Goal: Task Accomplishment & Management: Use online tool/utility

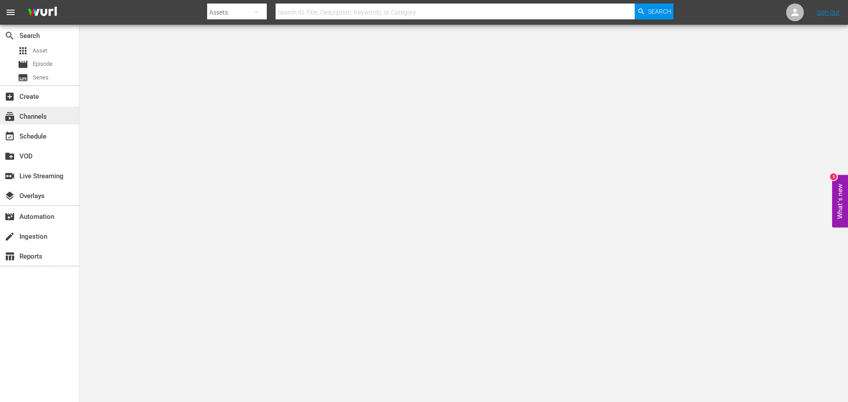
click at [46, 114] on div "subscriptions Channels" at bounding box center [24, 115] width 49 height 8
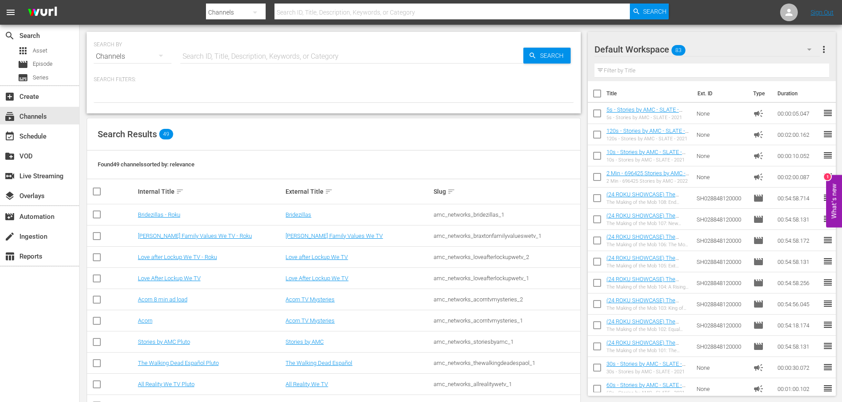
click at [206, 60] on input "text" at bounding box center [351, 56] width 343 height 21
type input "walking dead universe"
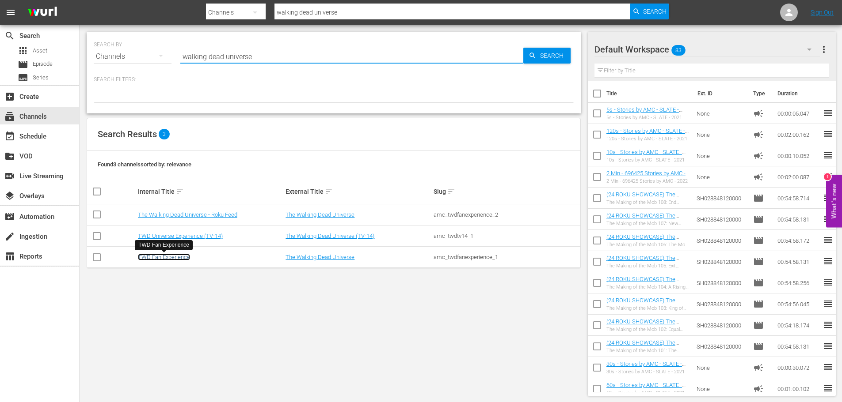
click at [168, 256] on link "TWD Fan Experience" at bounding box center [164, 257] width 52 height 7
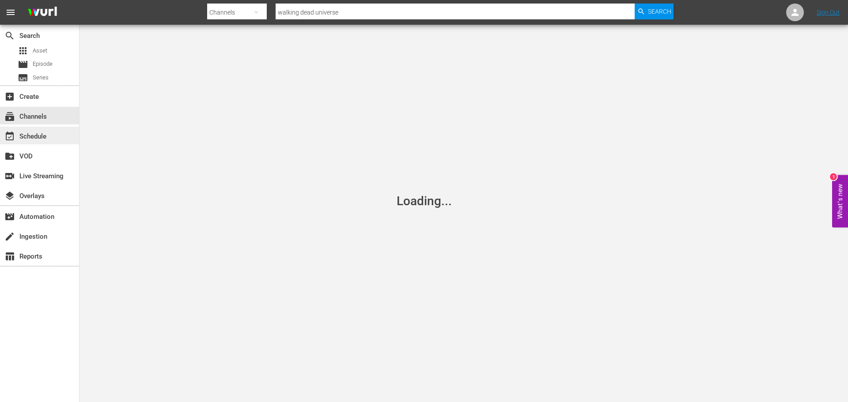
click at [45, 136] on div "event_available Schedule" at bounding box center [24, 135] width 49 height 8
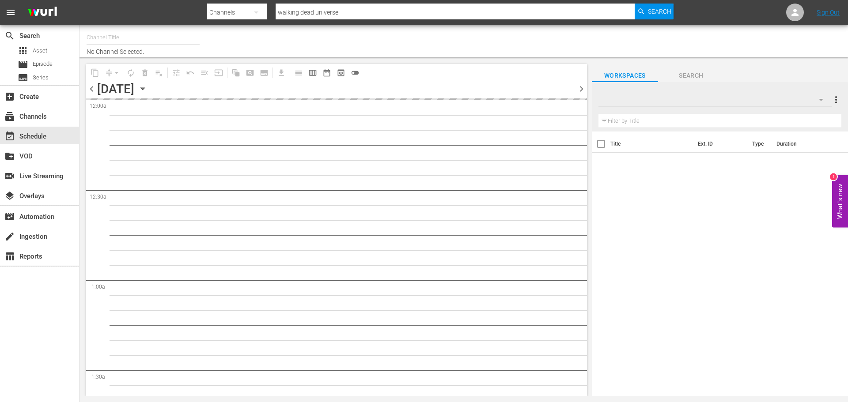
type input "TWD Fan Experience (565)"
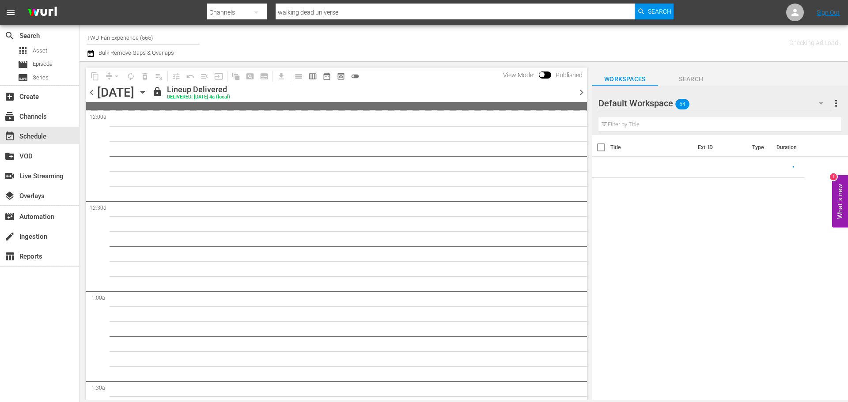
click at [144, 93] on icon "button" at bounding box center [142, 92] width 4 height 2
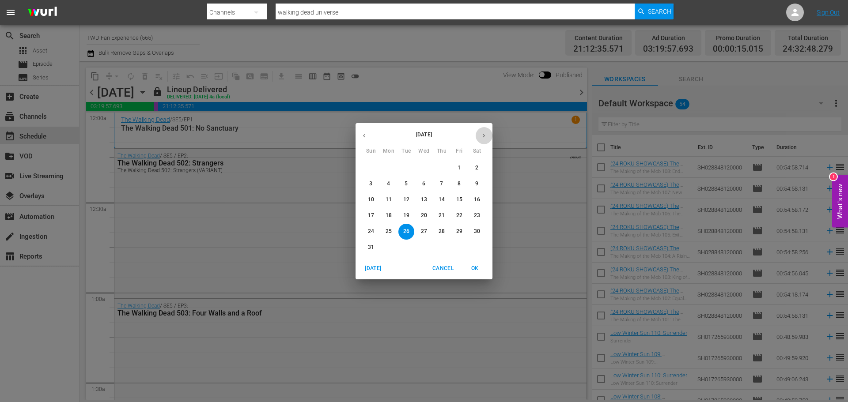
click at [480, 135] on button "button" at bounding box center [483, 135] width 17 height 17
click at [368, 198] on p "14" at bounding box center [371, 200] width 6 height 8
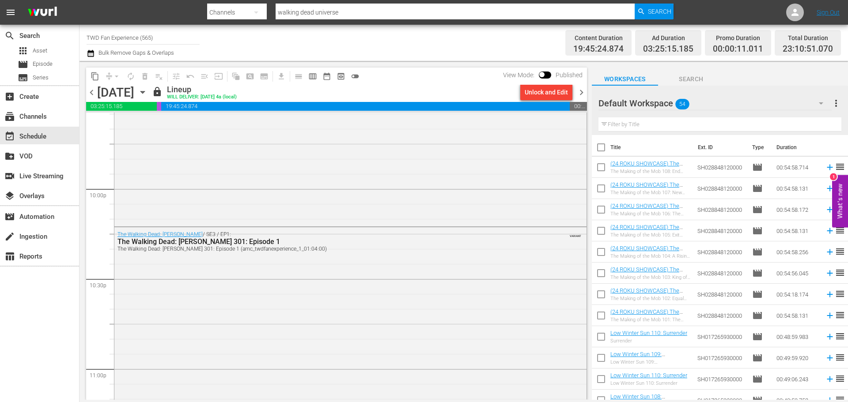
scroll to position [4059, 0]
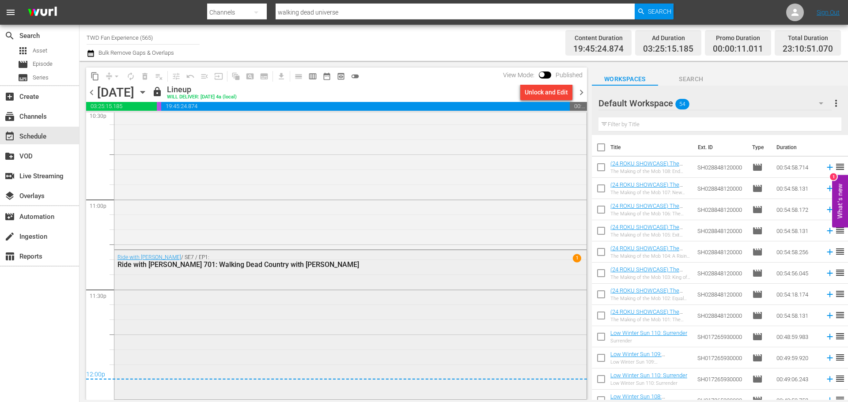
click at [277, 310] on div "Ride with [PERSON_NAME] / SE7 / EP1: Ride with [PERSON_NAME] 701: Walking Dead …" at bounding box center [350, 324] width 472 height 148
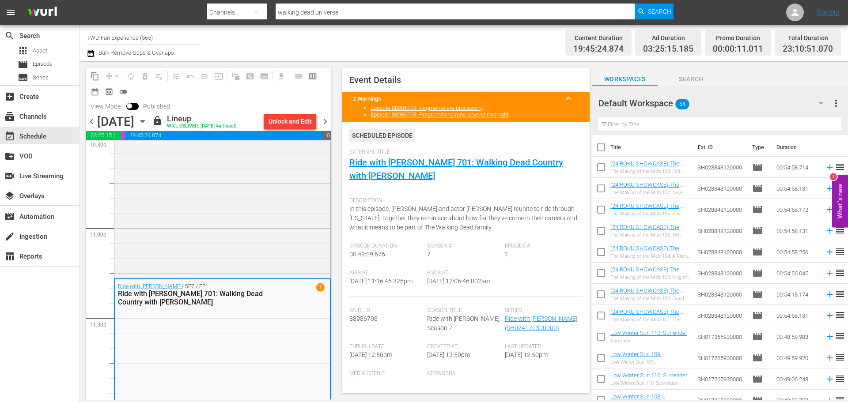
drag, startPoint x: 394, startPoint y: 292, endPoint x: 344, endPoint y: 292, distance: 49.9
click at [344, 292] on div "Event Details 2 Warnings keyboard_arrow_up Episode 88986708: Segments are proce…" at bounding box center [465, 231] width 247 height 326
click at [371, 285] on span "[DATE] 11:16:46.326pm" at bounding box center [380, 281] width 63 height 7
drag, startPoint x: 402, startPoint y: 291, endPoint x: 365, endPoint y: 289, distance: 37.6
click at [365, 289] on div "Airs At [DATE] 11:16:46.326pm" at bounding box center [388, 283] width 78 height 27
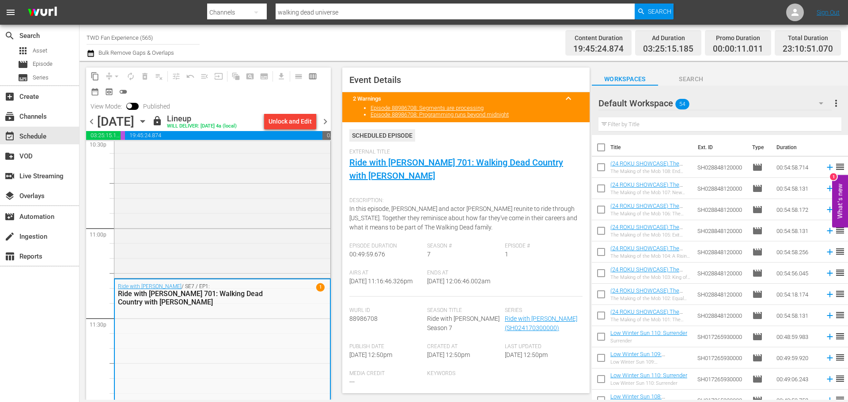
click at [364, 285] on span "[DATE] 11:16:46.326pm" at bounding box center [380, 281] width 63 height 7
click at [395, 273] on span "Airs At" at bounding box center [385, 273] width 73 height 7
click at [193, 217] on div "The Walking Dead: [PERSON_NAME] / SE3 / EP1: The Walking Dead: [PERSON_NAME] 30…" at bounding box center [222, 182] width 216 height 190
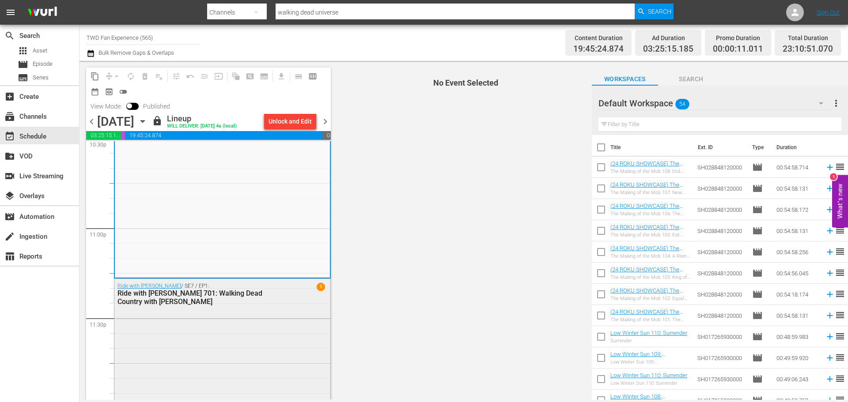
click at [260, 349] on div "Ride with [PERSON_NAME] / SE7 / EP1: Ride with [PERSON_NAME] 701: Walking Dead …" at bounding box center [222, 353] width 216 height 148
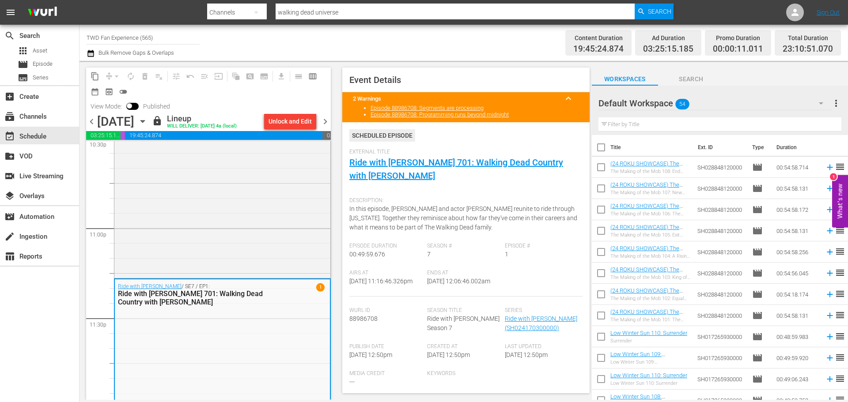
drag, startPoint x: 353, startPoint y: 276, endPoint x: 383, endPoint y: 291, distance: 34.6
click at [383, 291] on div "Airs At [DATE] 11:16:46.326pm" at bounding box center [388, 283] width 78 height 27
click at [411, 283] on div "Airs At [DATE] 11:16:46.326pm" at bounding box center [388, 283] width 78 height 27
drag, startPoint x: 347, startPoint y: 274, endPoint x: 396, endPoint y: 289, distance: 50.7
click at [396, 289] on div "Event Details 2 Warnings keyboard_arrow_up Episode 88986708: Segments are proce…" at bounding box center [465, 231] width 247 height 326
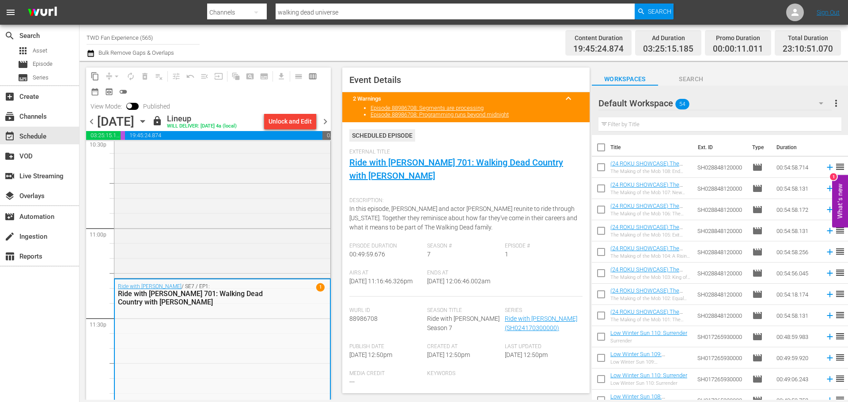
click at [396, 289] on div "Airs At [DATE] 11:16:46.326pm" at bounding box center [388, 283] width 78 height 27
drag, startPoint x: 402, startPoint y: 289, endPoint x: 358, endPoint y: 272, distance: 47.7
click at [358, 272] on div "Airs At [DATE] 11:16:46.326pm" at bounding box center [388, 283] width 78 height 27
click at [358, 272] on span "Airs At" at bounding box center [385, 273] width 73 height 7
drag, startPoint x: 356, startPoint y: 273, endPoint x: 386, endPoint y: 288, distance: 33.2
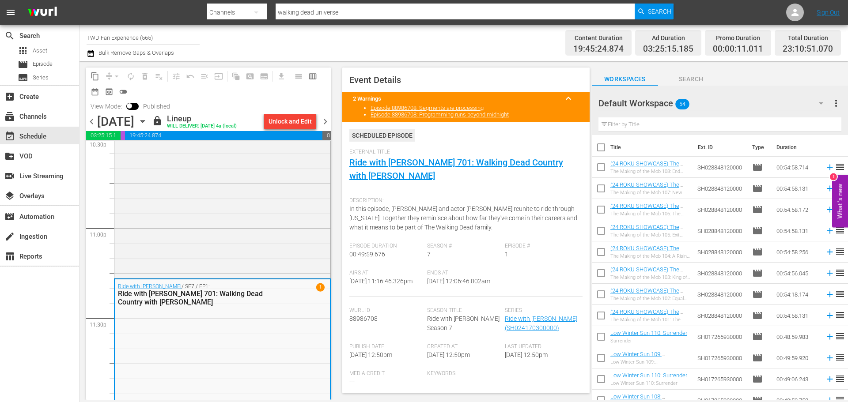
click at [386, 288] on div "Airs At [DATE] 11:16:46.326pm" at bounding box center [388, 283] width 78 height 27
click at [386, 285] on span "[DATE] 11:16:46.326pm" at bounding box center [380, 281] width 63 height 7
drag, startPoint x: 408, startPoint y: 291, endPoint x: 368, endPoint y: 281, distance: 41.3
click at [368, 281] on div "Airs At [DATE] 11:16:46.326pm" at bounding box center [388, 283] width 78 height 27
click at [368, 281] on span "[DATE] 11:16:46.326pm" at bounding box center [380, 281] width 63 height 7
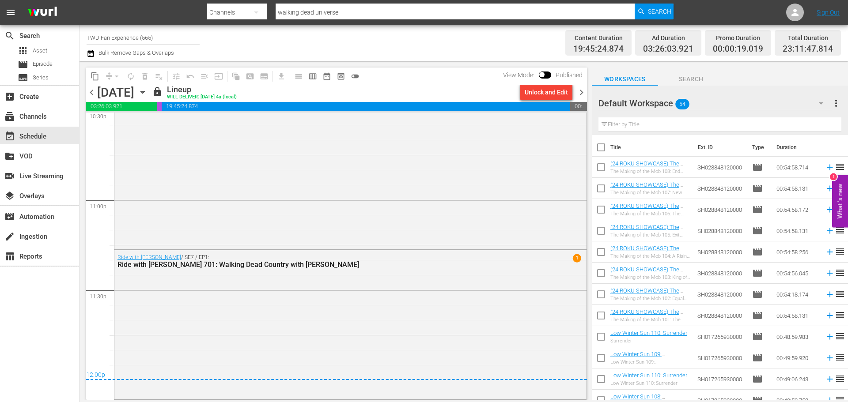
scroll to position [4058, 0]
click at [33, 117] on div "subscriptions Channels" at bounding box center [24, 115] width 49 height 8
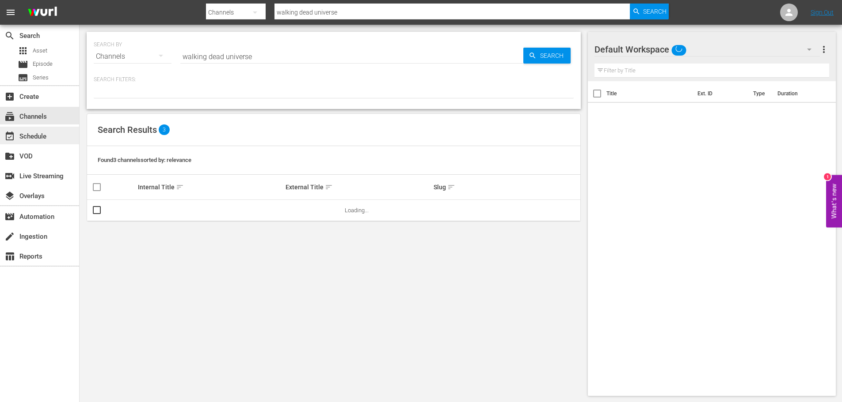
click at [38, 137] on div "event_available Schedule" at bounding box center [24, 135] width 49 height 8
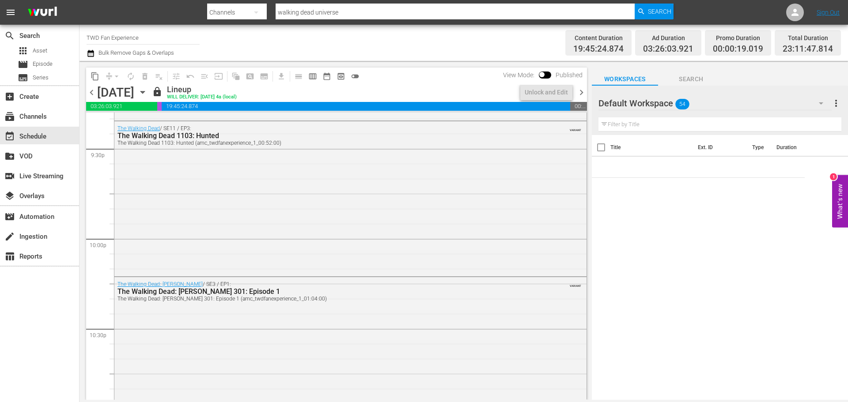
scroll to position [4058, 0]
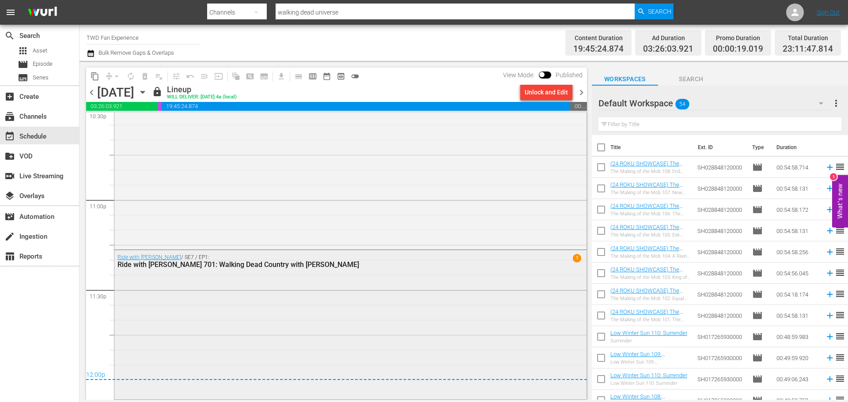
click at [492, 308] on div "Ride with [PERSON_NAME] / SE7 / EP1: Ride with [PERSON_NAME] 701: Walking Dead …" at bounding box center [350, 324] width 472 height 148
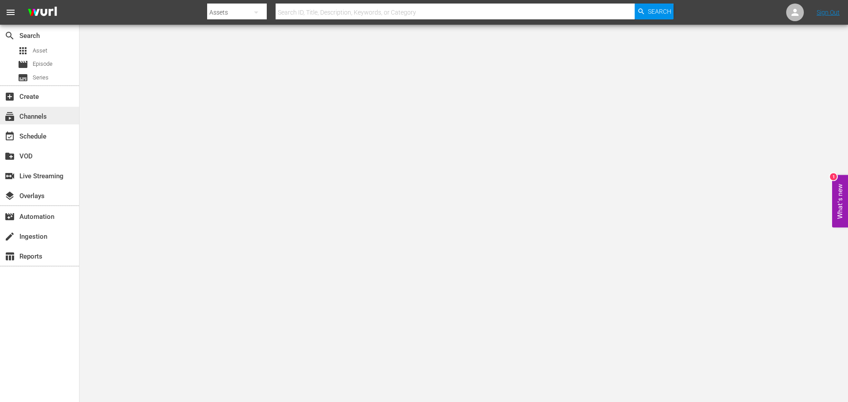
click at [33, 111] on div "subscriptions Channels" at bounding box center [24, 115] width 49 height 8
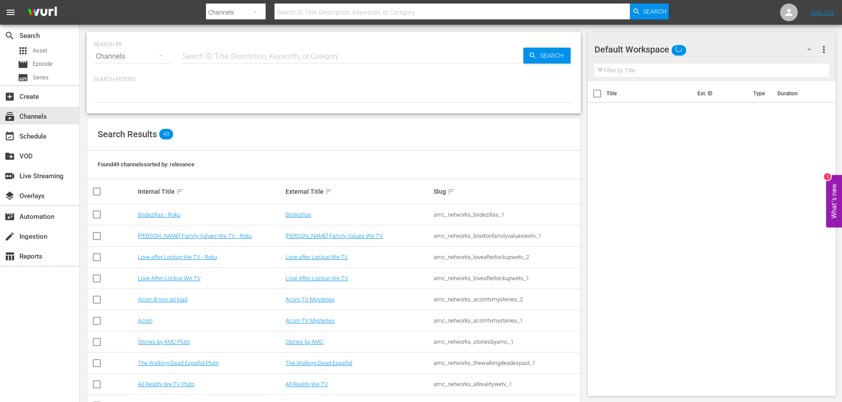
click at [236, 50] on input "text" at bounding box center [351, 56] width 343 height 21
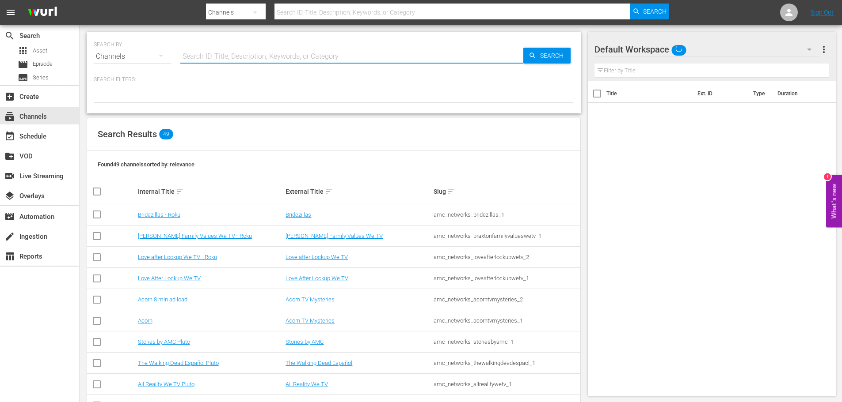
type input "w"
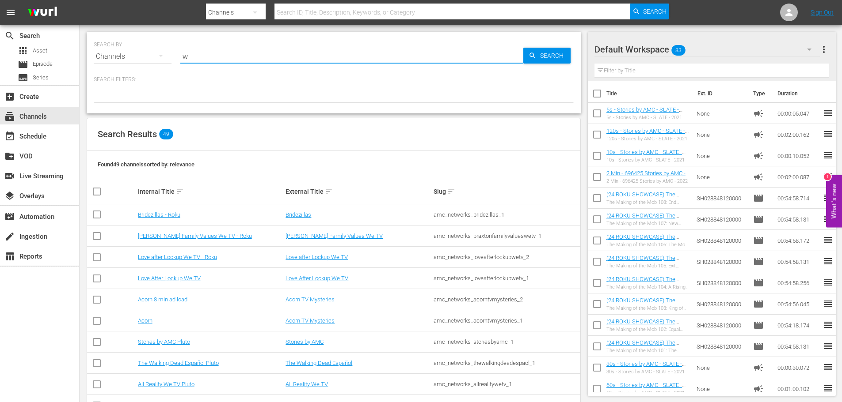
type input "w"
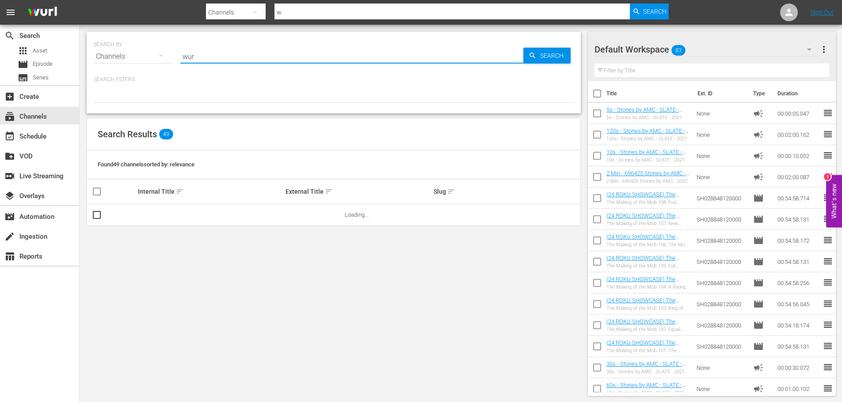
type input "wurl"
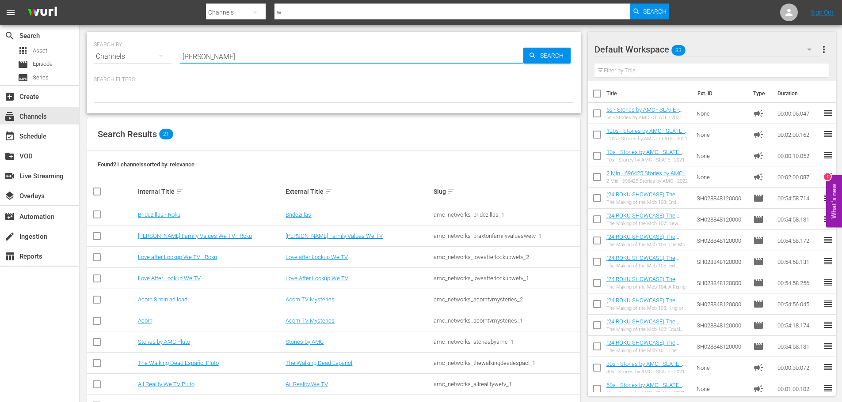
type input "wurl"
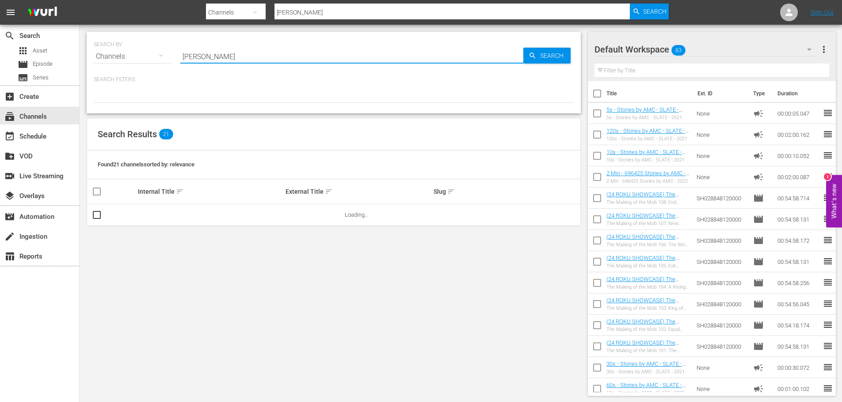
drag, startPoint x: 212, startPoint y: 61, endPoint x: 175, endPoint y: 56, distance: 37.0
click at [175, 56] on div "SEARCH BY Search By Channels Search ID, Title, Description, Keywords, or Catego…" at bounding box center [334, 51] width 480 height 32
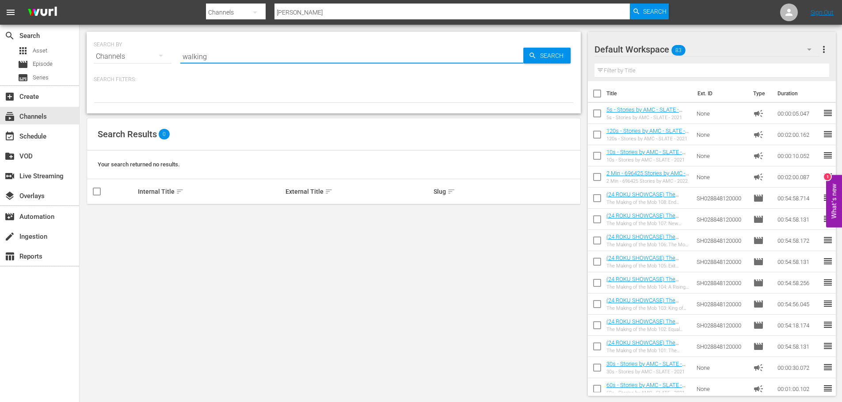
type input "walking"
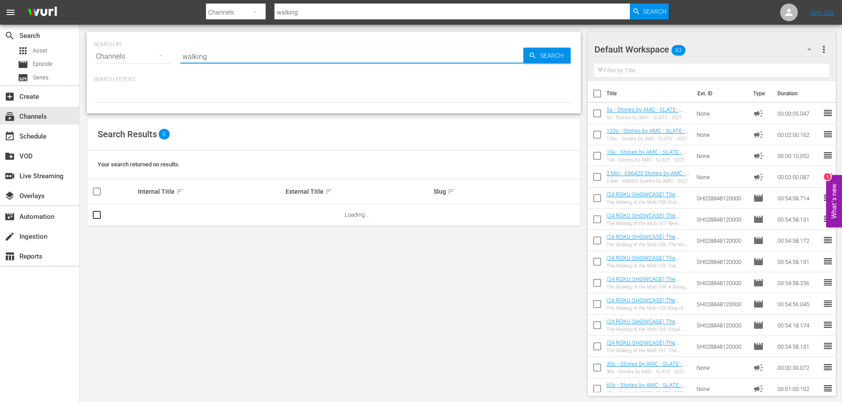
type input "walking dead universe"
click at [534, 57] on icon "button" at bounding box center [532, 56] width 6 height 6
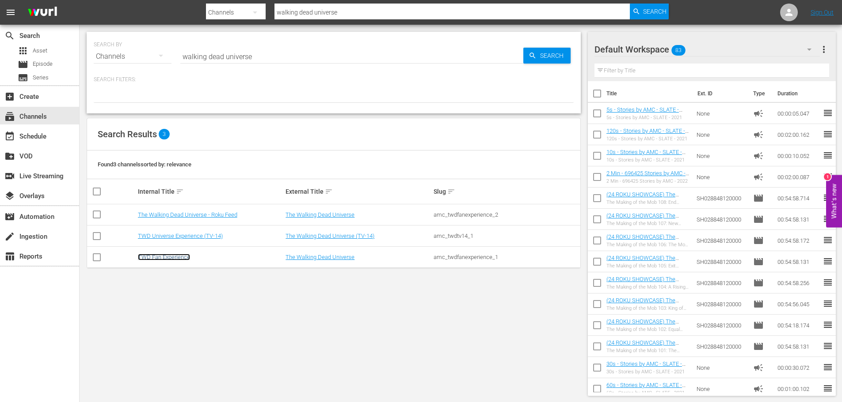
click at [149, 256] on link "TWD Fan Experience" at bounding box center [164, 257] width 52 height 7
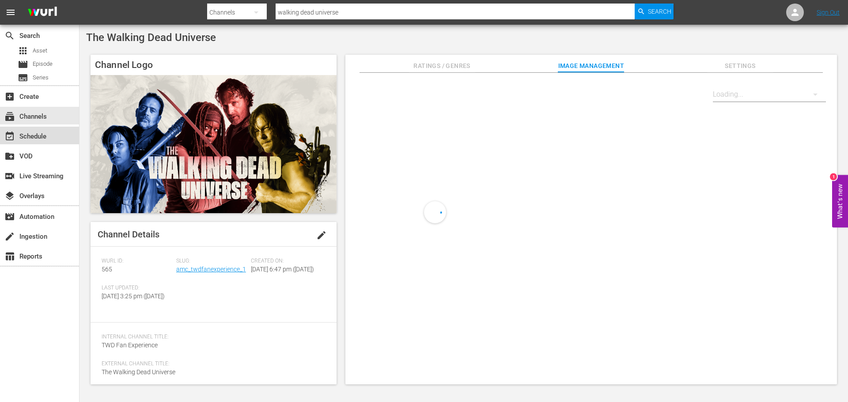
click at [44, 135] on div "event_available Schedule" at bounding box center [24, 135] width 49 height 8
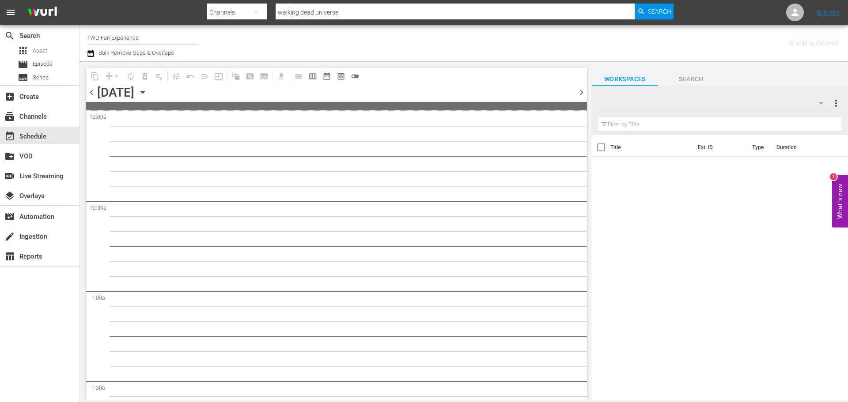
click at [148, 90] on icon "button" at bounding box center [143, 92] width 10 height 10
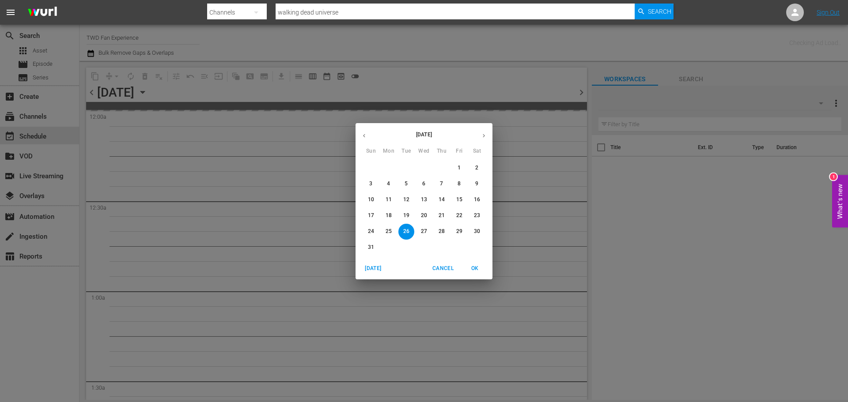
click at [484, 131] on button "button" at bounding box center [483, 135] width 17 height 17
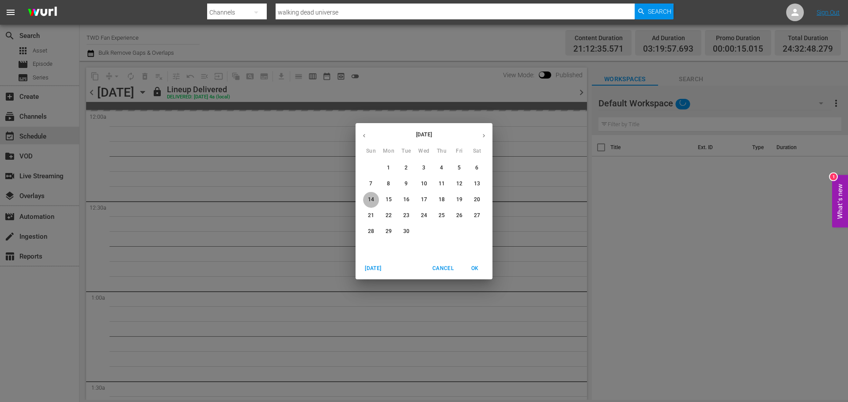
click at [374, 199] on p "14" at bounding box center [371, 200] width 6 height 8
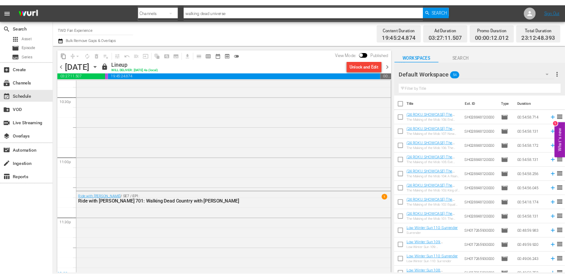
scroll to position [4059, 0]
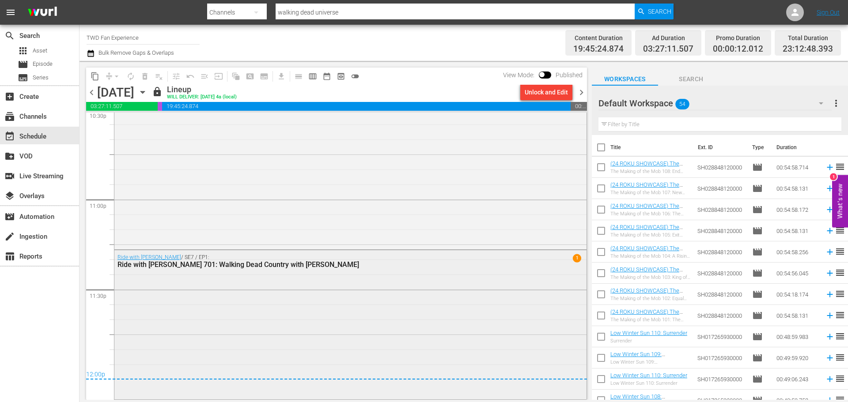
click at [365, 300] on div "Ride with [PERSON_NAME] / SE7 / EP1: Ride with [PERSON_NAME] 701: Walking Dead …" at bounding box center [350, 324] width 472 height 148
